Goal: Transaction & Acquisition: Download file/media

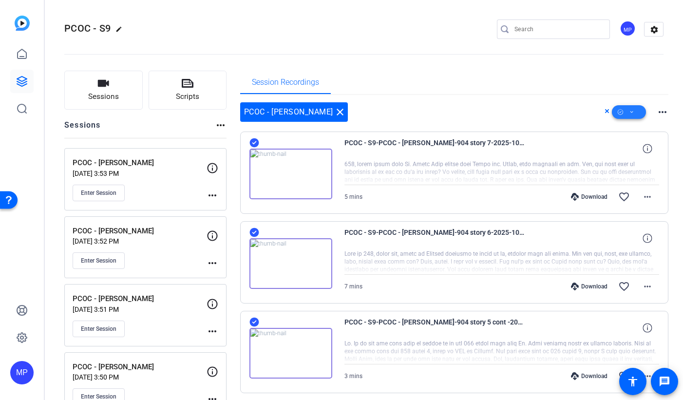
click at [636, 112] on span at bounding box center [629, 111] width 34 height 23
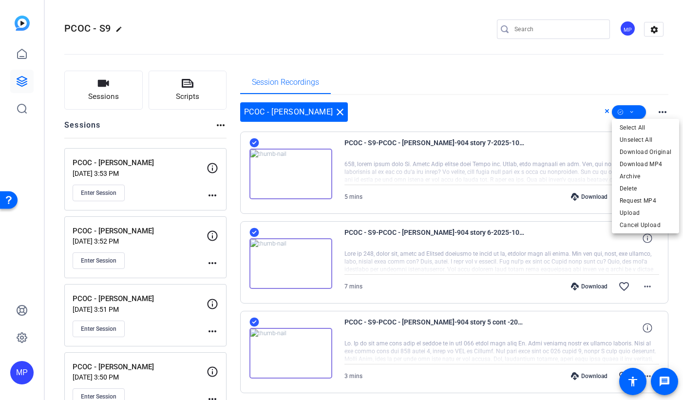
click at [631, 83] on div at bounding box center [341, 200] width 683 height 400
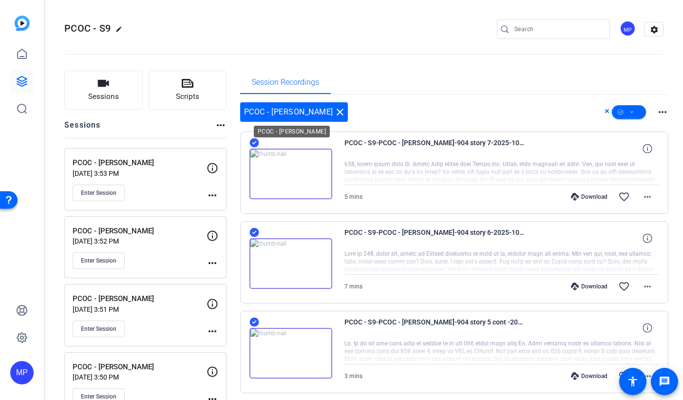
click at [334, 112] on mat-icon "close" at bounding box center [340, 112] width 12 height 12
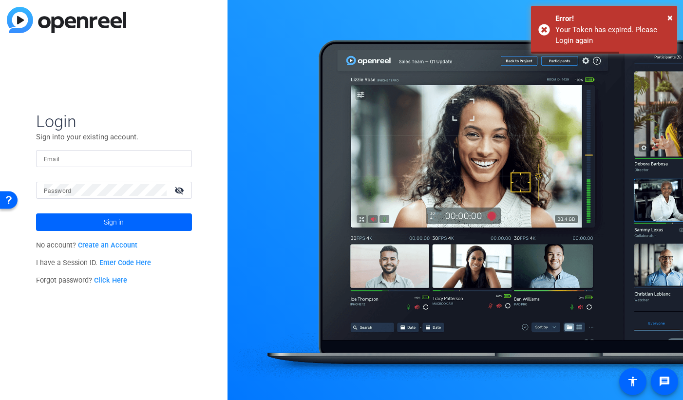
type input "[EMAIL_ADDRESS][DOMAIN_NAME]"
click at [104, 222] on span "Sign in" at bounding box center [114, 222] width 20 height 24
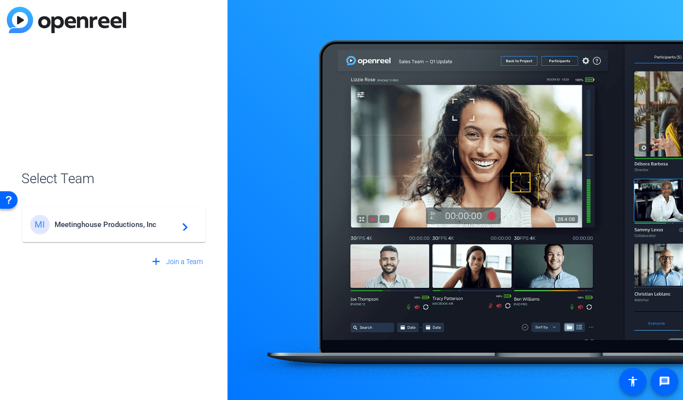
click at [155, 230] on div "MI Meetinghouse Productions, Inc navigate_next" at bounding box center [114, 224] width 168 height 19
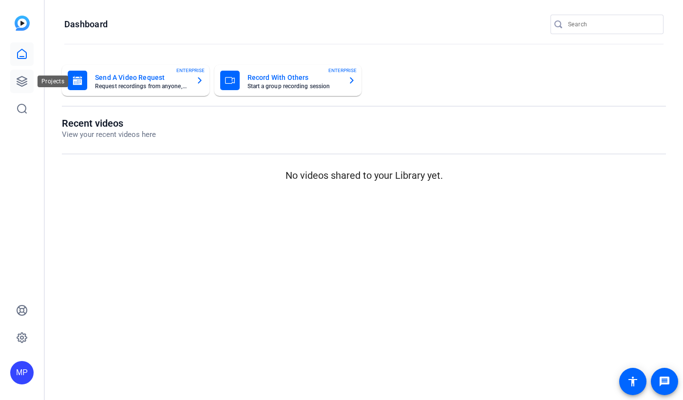
click at [23, 76] on icon at bounding box center [22, 81] width 10 height 10
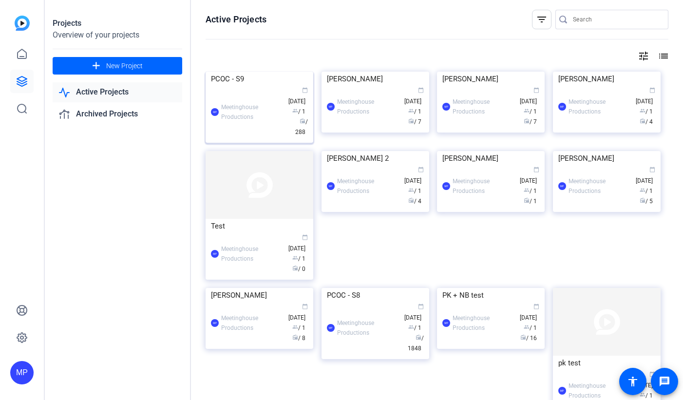
click at [240, 86] on div "PCOC - S9" at bounding box center [259, 79] width 97 height 15
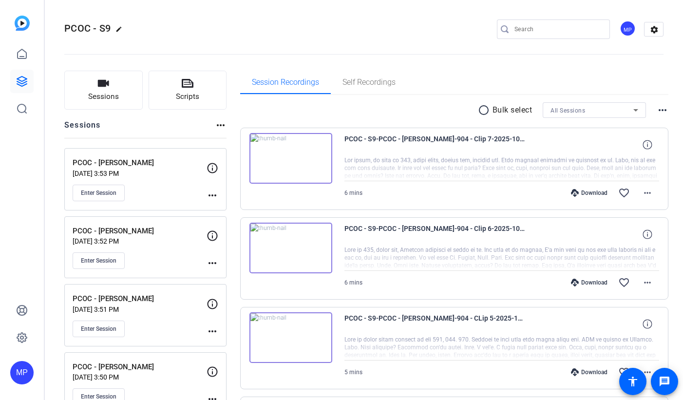
click at [598, 111] on div "All Sessions" at bounding box center [592, 110] width 83 height 12
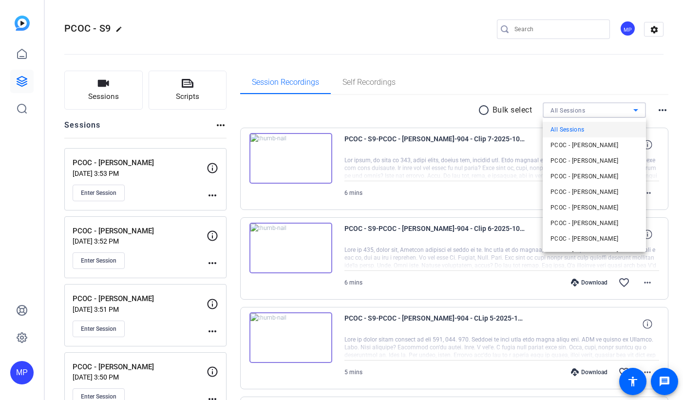
click at [601, 209] on span "PCOC - [PERSON_NAME]" at bounding box center [585, 208] width 68 height 12
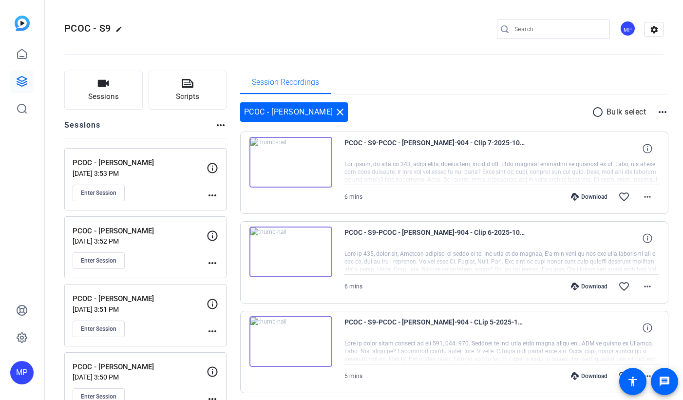
click at [597, 113] on mat-icon "radio_button_unchecked" at bounding box center [599, 112] width 15 height 12
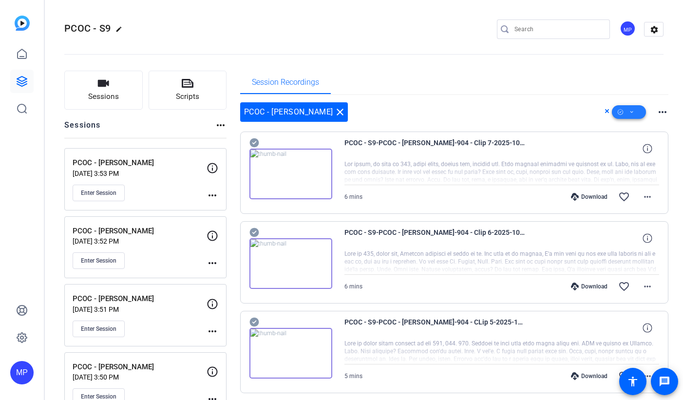
click at [629, 112] on icon at bounding box center [631, 112] width 5 height 12
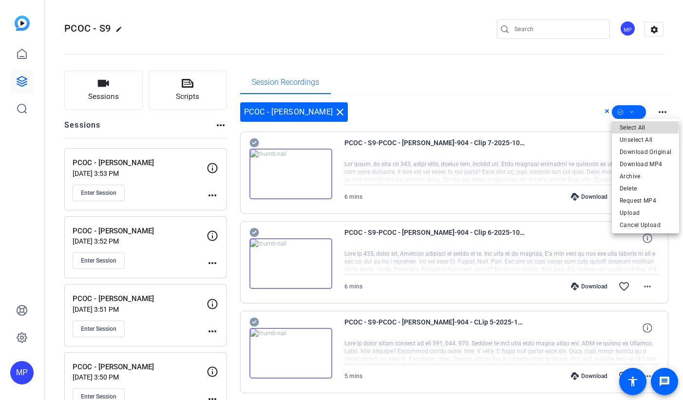
click at [630, 128] on span "Select All" at bounding box center [646, 128] width 52 height 12
click at [517, 107] on div at bounding box center [341, 200] width 683 height 400
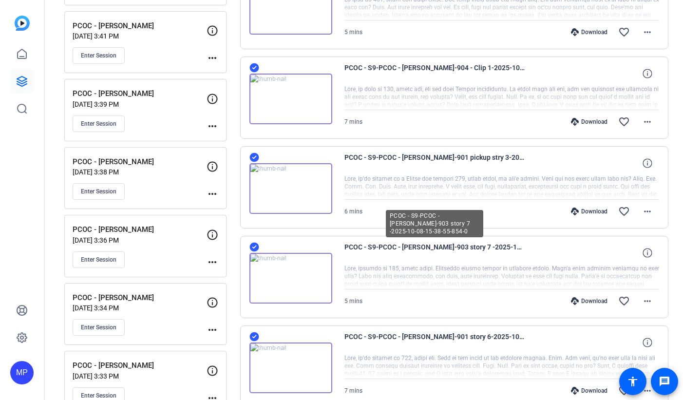
scroll to position [706, 0]
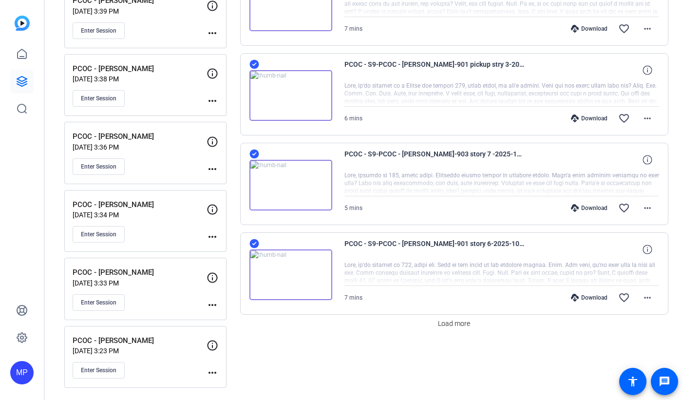
click at [255, 243] on icon at bounding box center [253, 243] width 9 height 9
click at [257, 153] on icon at bounding box center [253, 154] width 9 height 9
click at [254, 63] on icon at bounding box center [253, 64] width 9 height 9
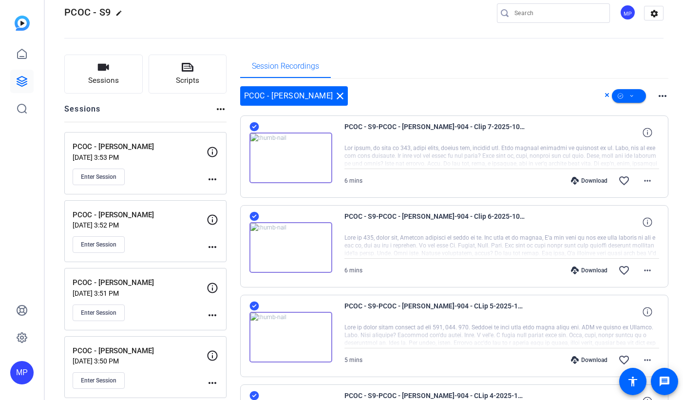
scroll to position [0, 0]
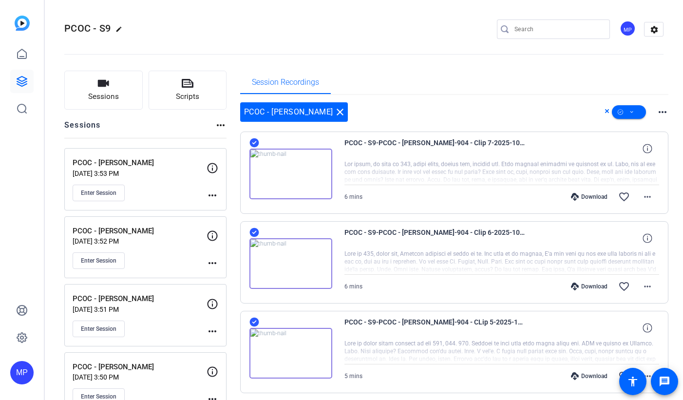
click at [630, 89] on div "Session Recordings" at bounding box center [454, 82] width 429 height 23
click at [630, 111] on icon at bounding box center [631, 112] width 5 height 12
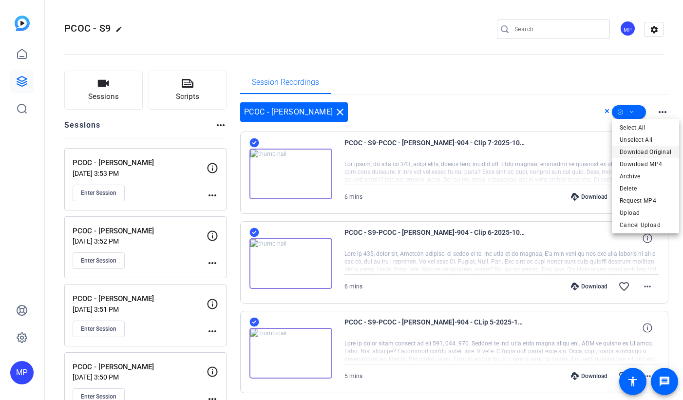
click at [634, 151] on span "Download Original" at bounding box center [646, 152] width 52 height 12
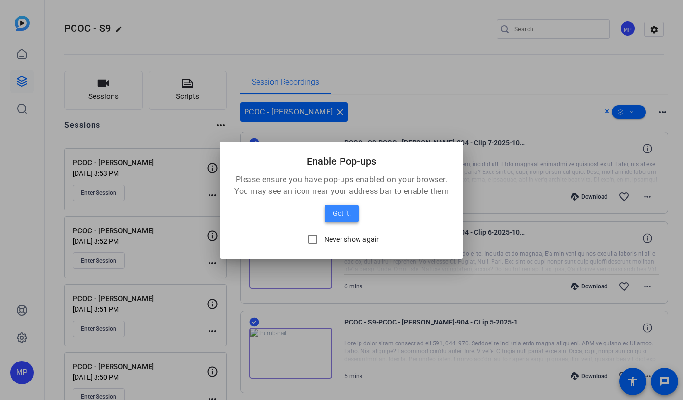
click at [348, 210] on span "Got it!" at bounding box center [342, 214] width 18 height 12
